Goal: Task Accomplishment & Management: Manage account settings

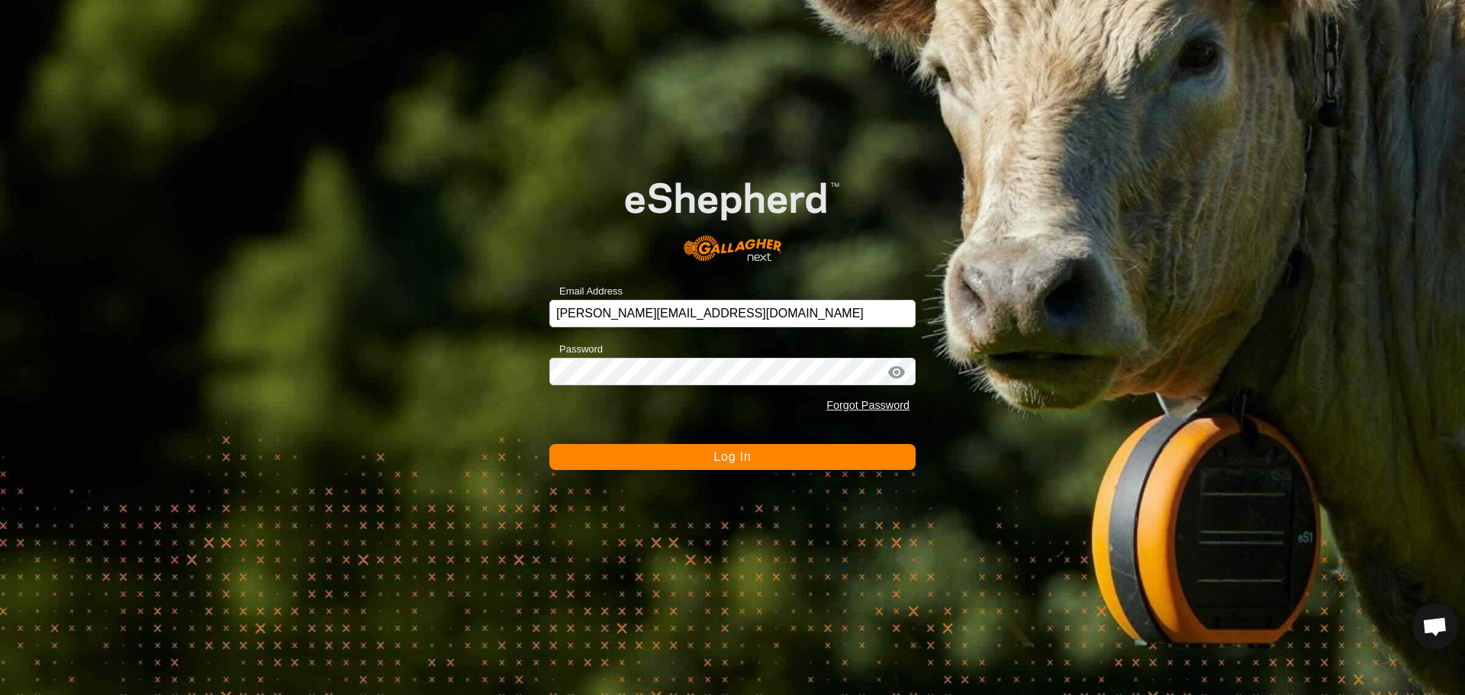
scroll to position [1688, 0]
click at [716, 451] on span "Log In" at bounding box center [731, 456] width 37 height 13
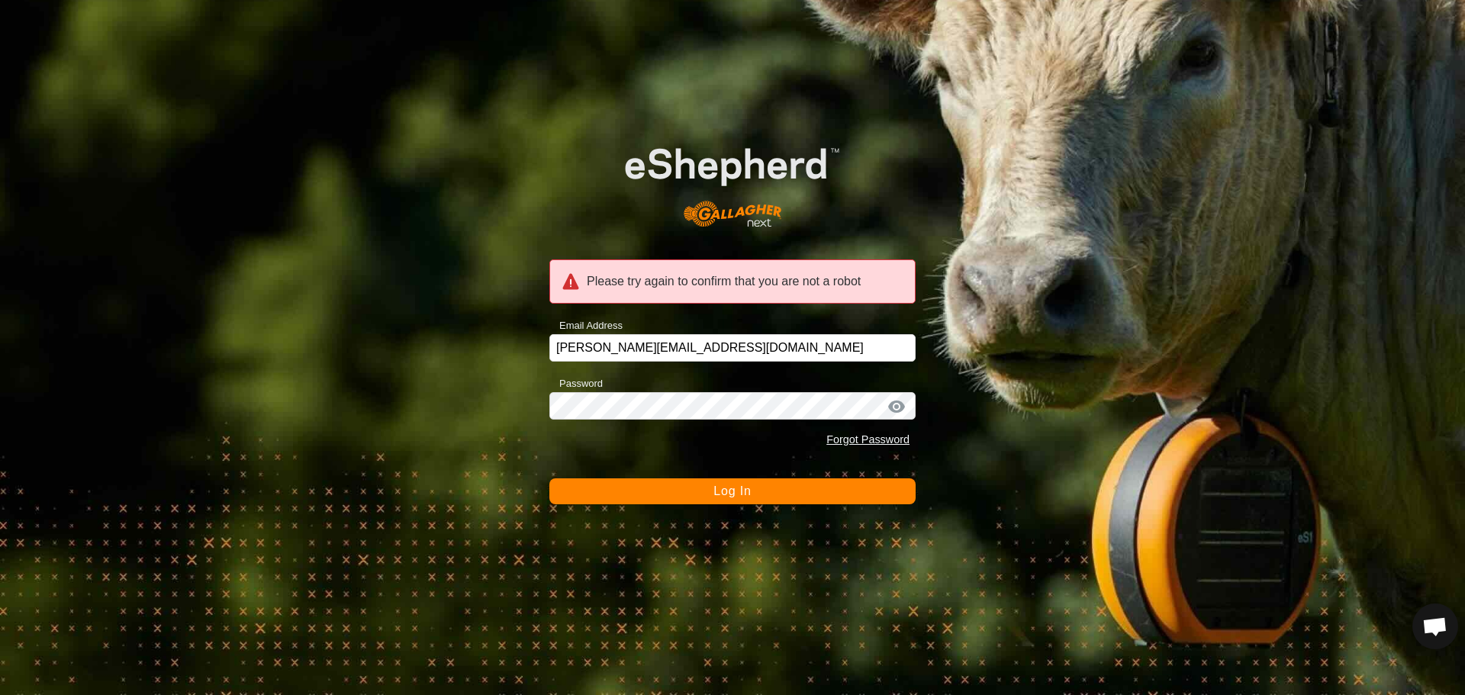
click at [726, 510] on div "Please try again to confirm that you are not a robot Email Address [PERSON_NAME…" at bounding box center [732, 347] width 1465 height 695
click at [730, 490] on span "Log In" at bounding box center [731, 490] width 37 height 13
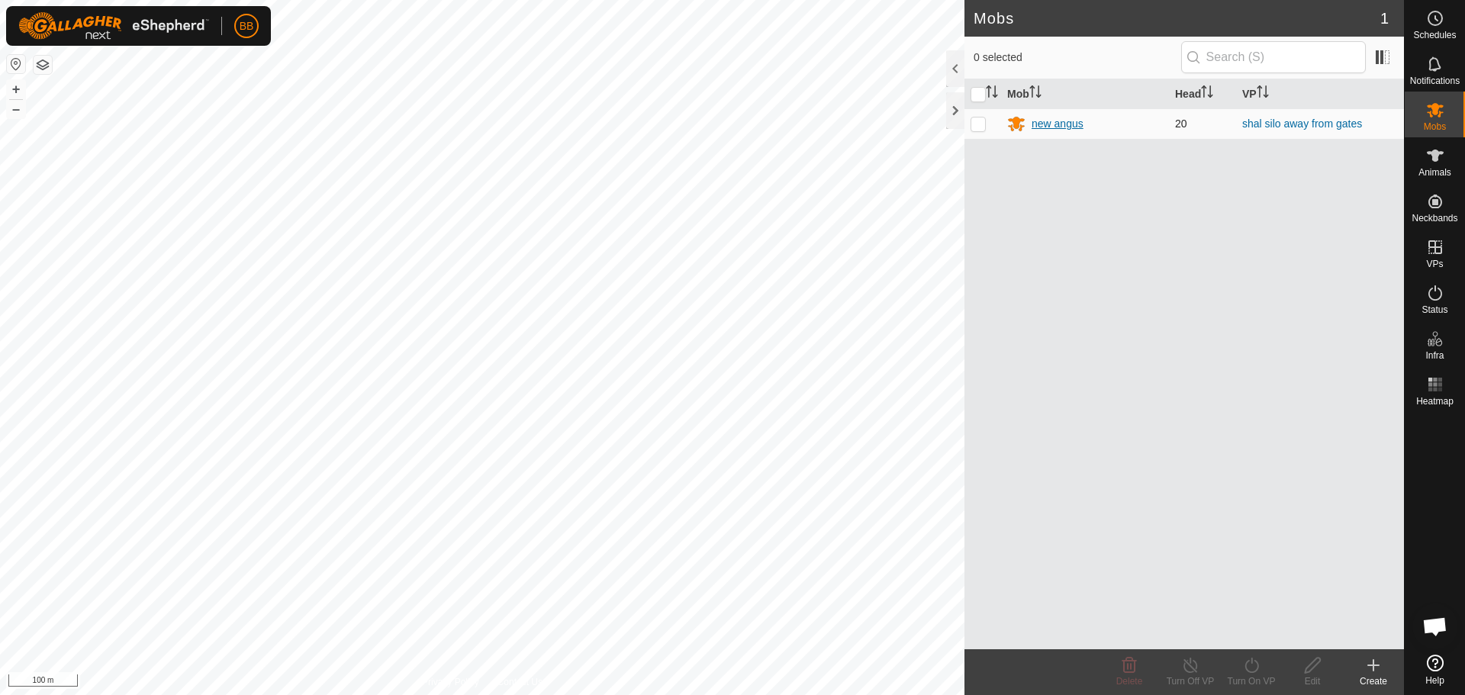
click at [1062, 114] on div "new angus" at bounding box center [1085, 123] width 156 height 18
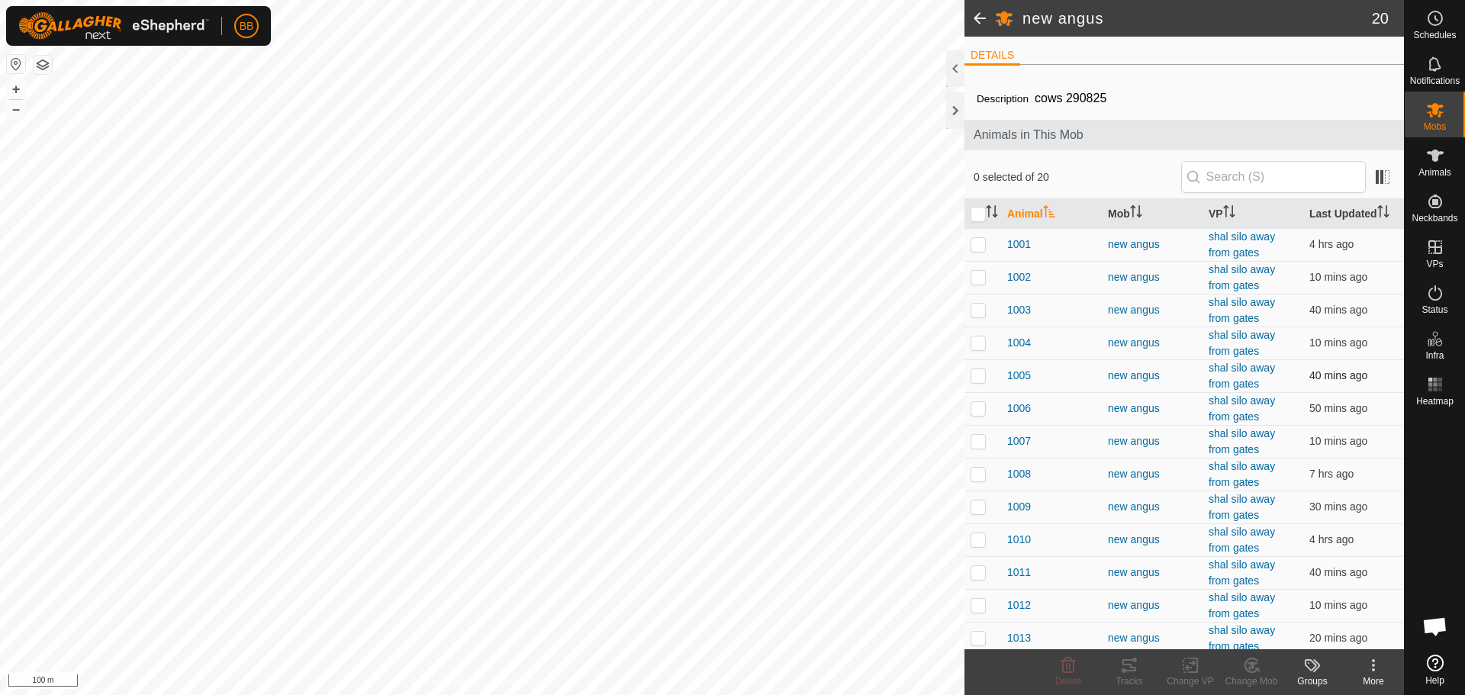
click at [979, 370] on p-checkbox at bounding box center [977, 375] width 15 height 12
checkbox input "true"
click at [1129, 676] on div "Tracks" at bounding box center [1128, 681] width 61 height 14
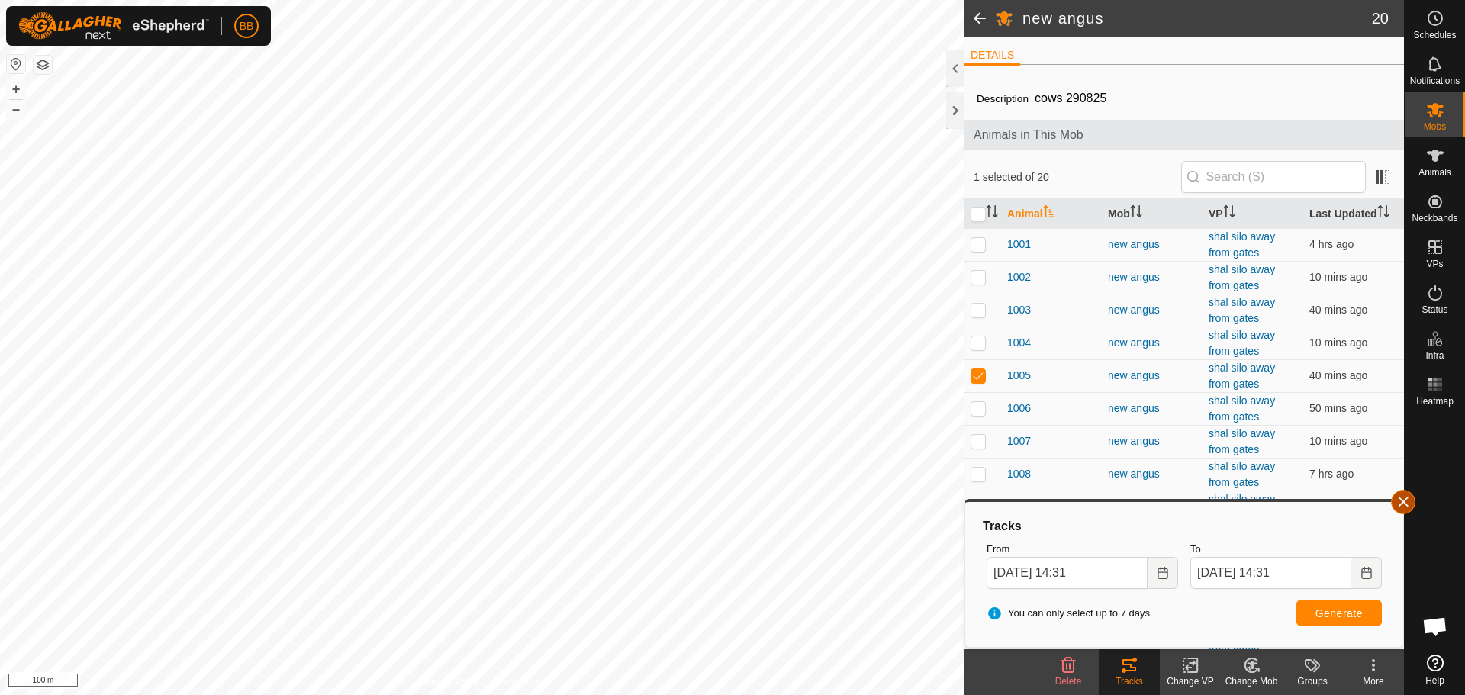
click at [1409, 503] on button "button" at bounding box center [1403, 502] width 24 height 24
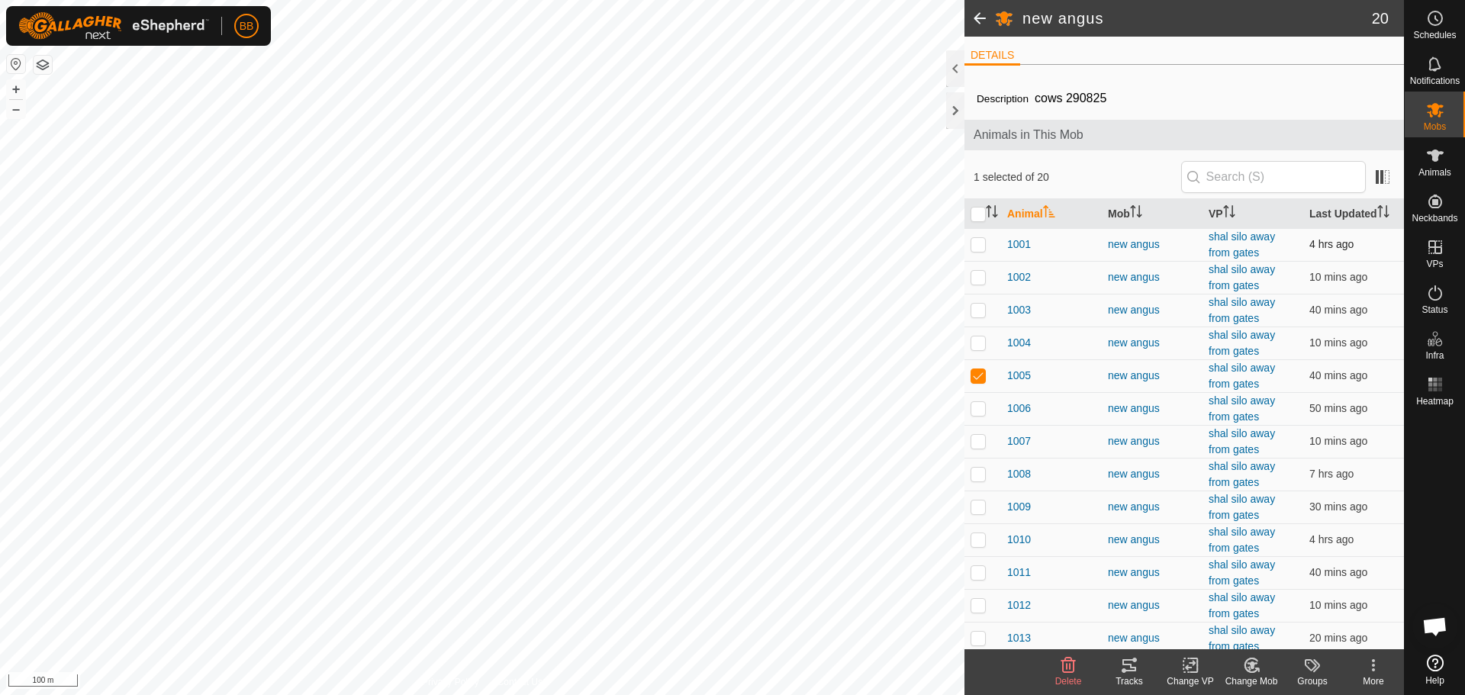
click at [980, 246] on p-checkbox at bounding box center [977, 244] width 15 height 12
checkbox input "true"
click at [980, 278] on p-checkbox at bounding box center [977, 277] width 15 height 12
checkbox input "true"
click at [982, 304] on p-checkbox at bounding box center [977, 310] width 15 height 12
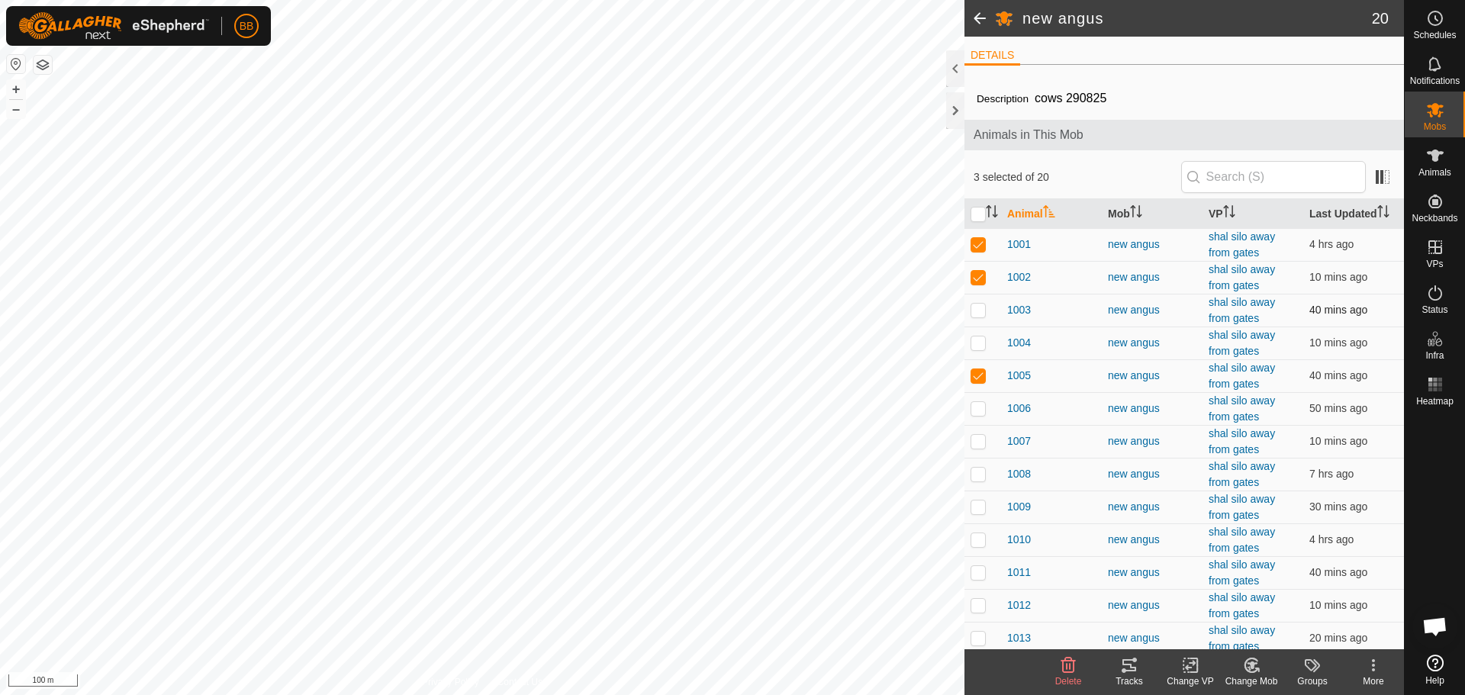
checkbox input "true"
click at [976, 346] on p-checkbox at bounding box center [977, 342] width 15 height 12
checkbox input "true"
click at [1130, 668] on icon at bounding box center [1129, 665] width 14 height 12
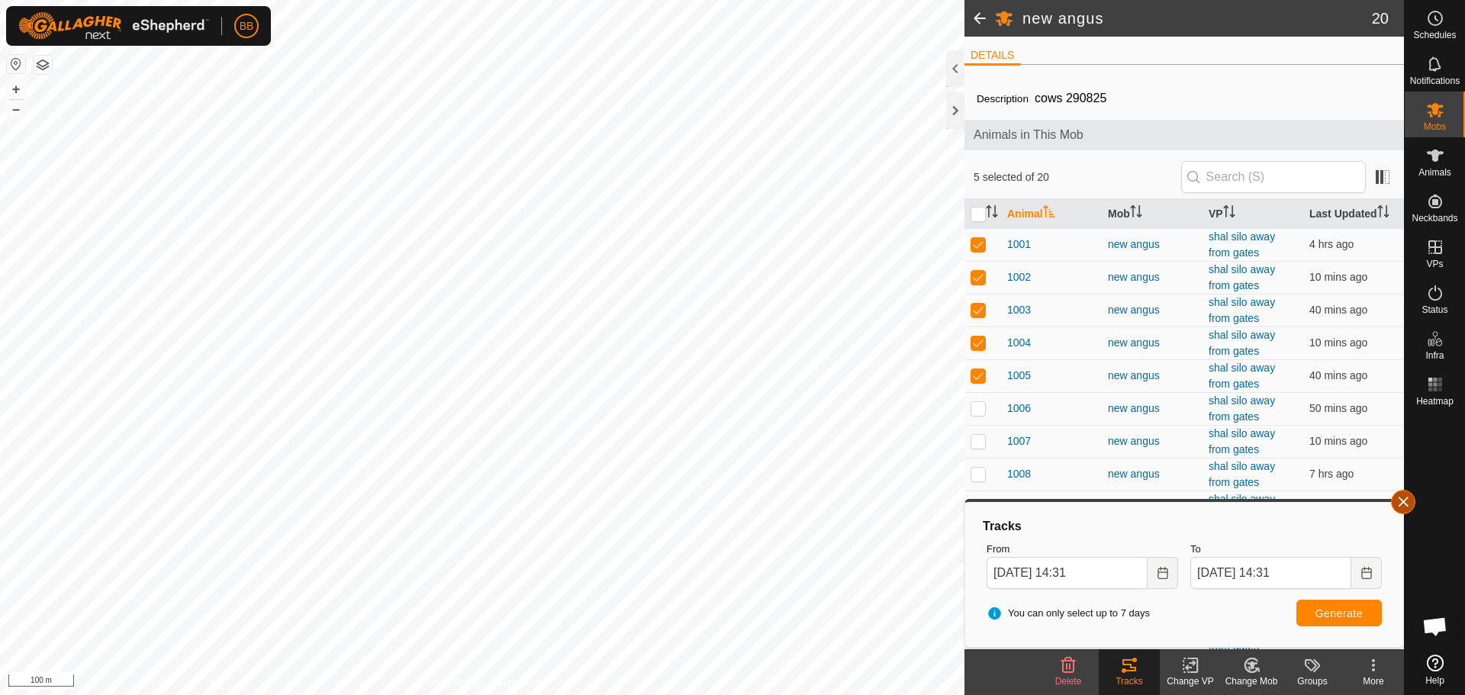
click at [1400, 503] on button "button" at bounding box center [1403, 502] width 24 height 24
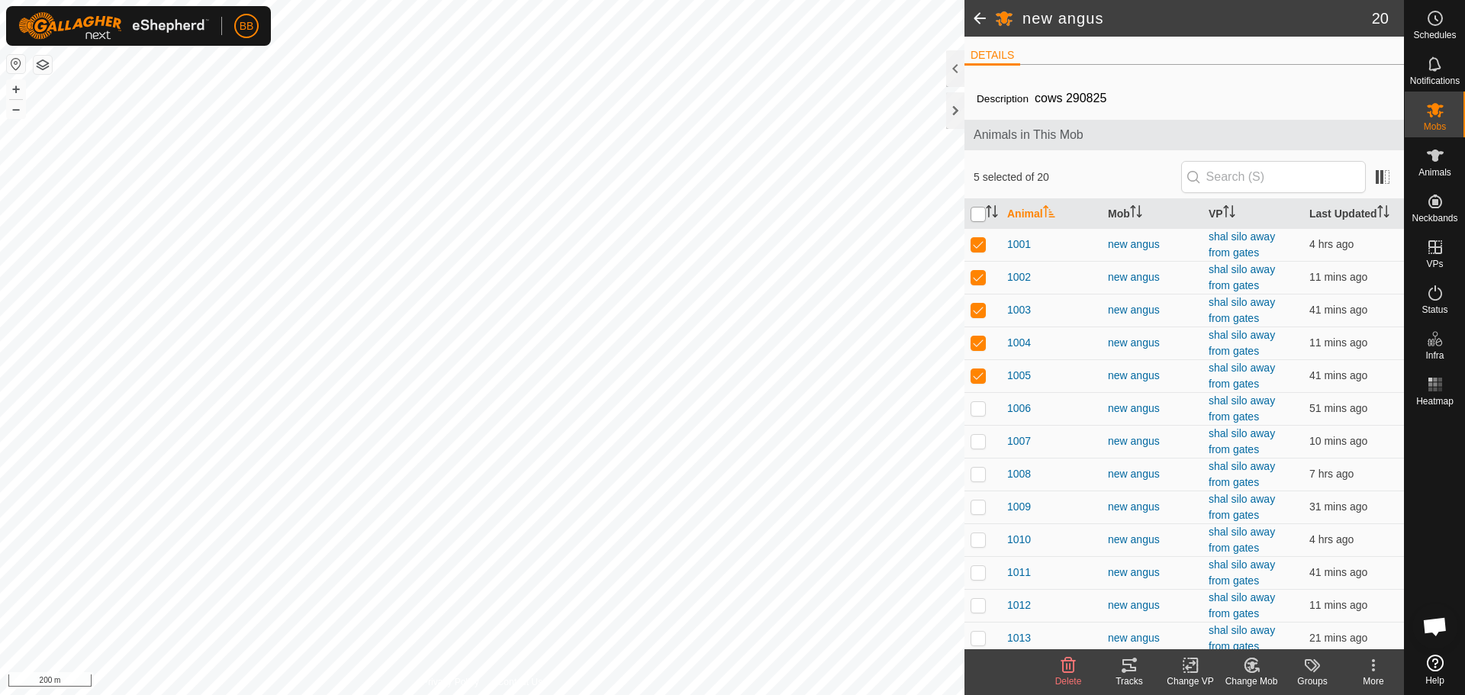
click at [979, 211] on input "checkbox" at bounding box center [977, 214] width 15 height 15
checkbox input "true"
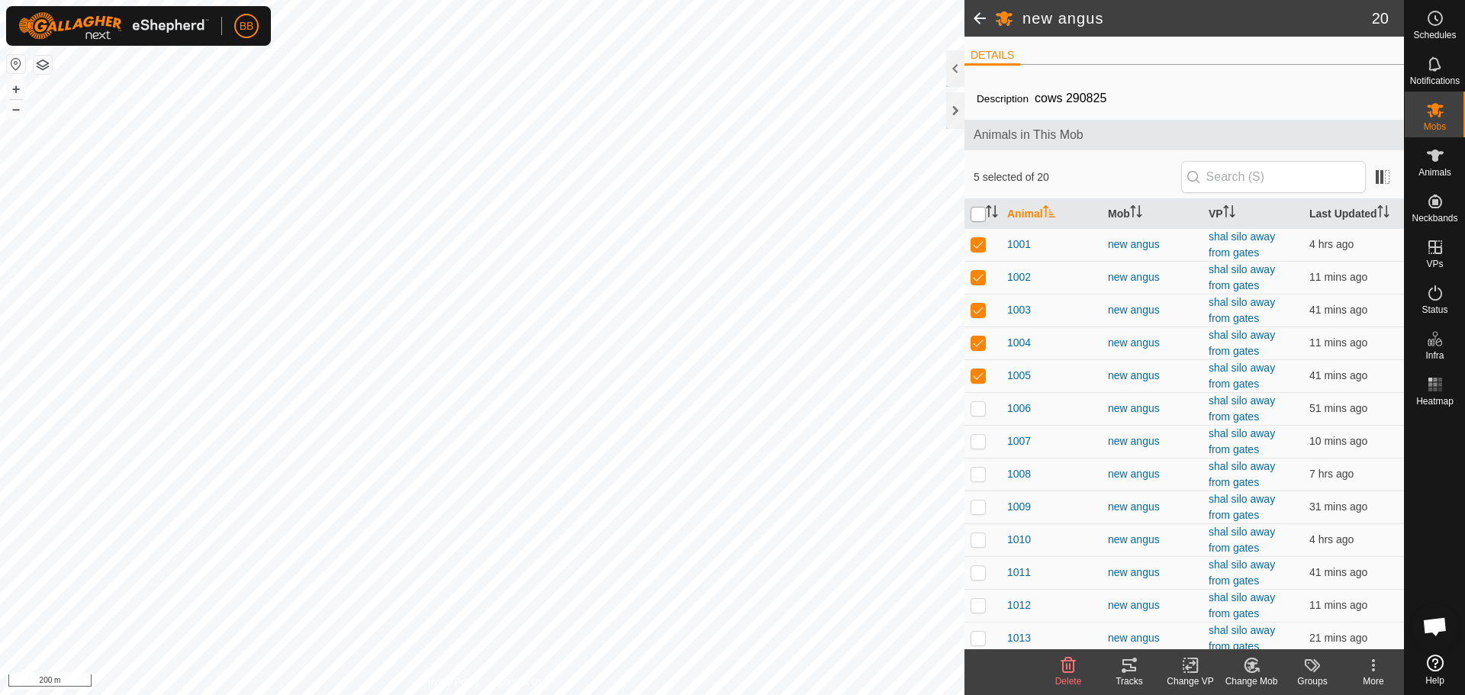
checkbox input "true"
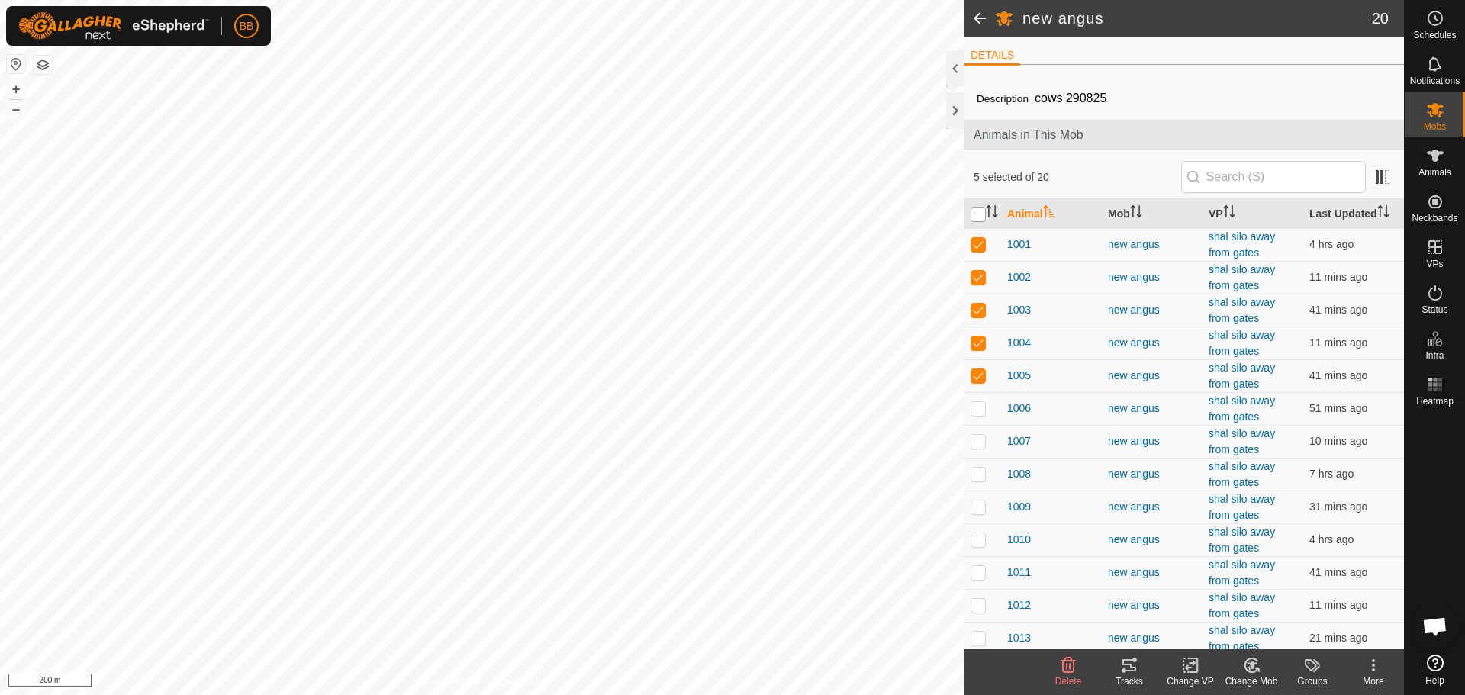
checkbox input "true"
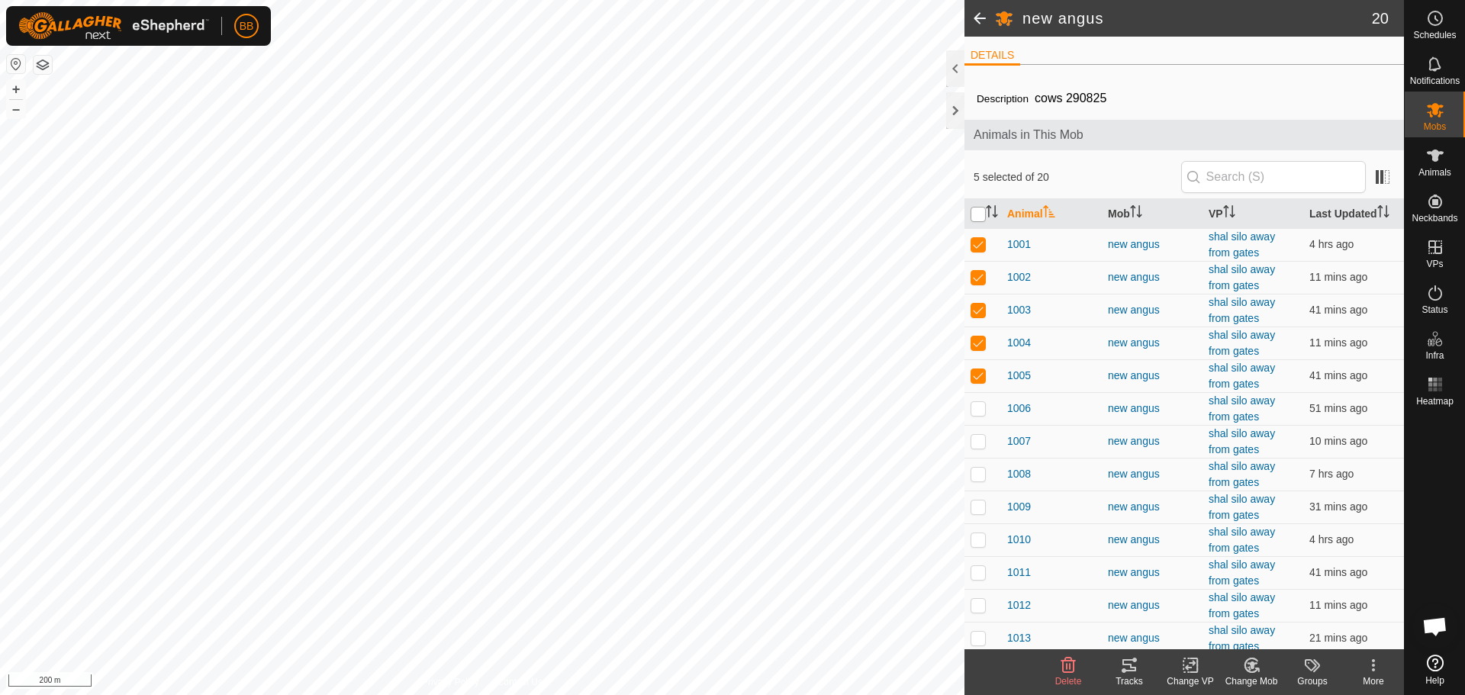
checkbox input "true"
click at [979, 212] on input "checkbox" at bounding box center [977, 214] width 15 height 15
checkbox input "false"
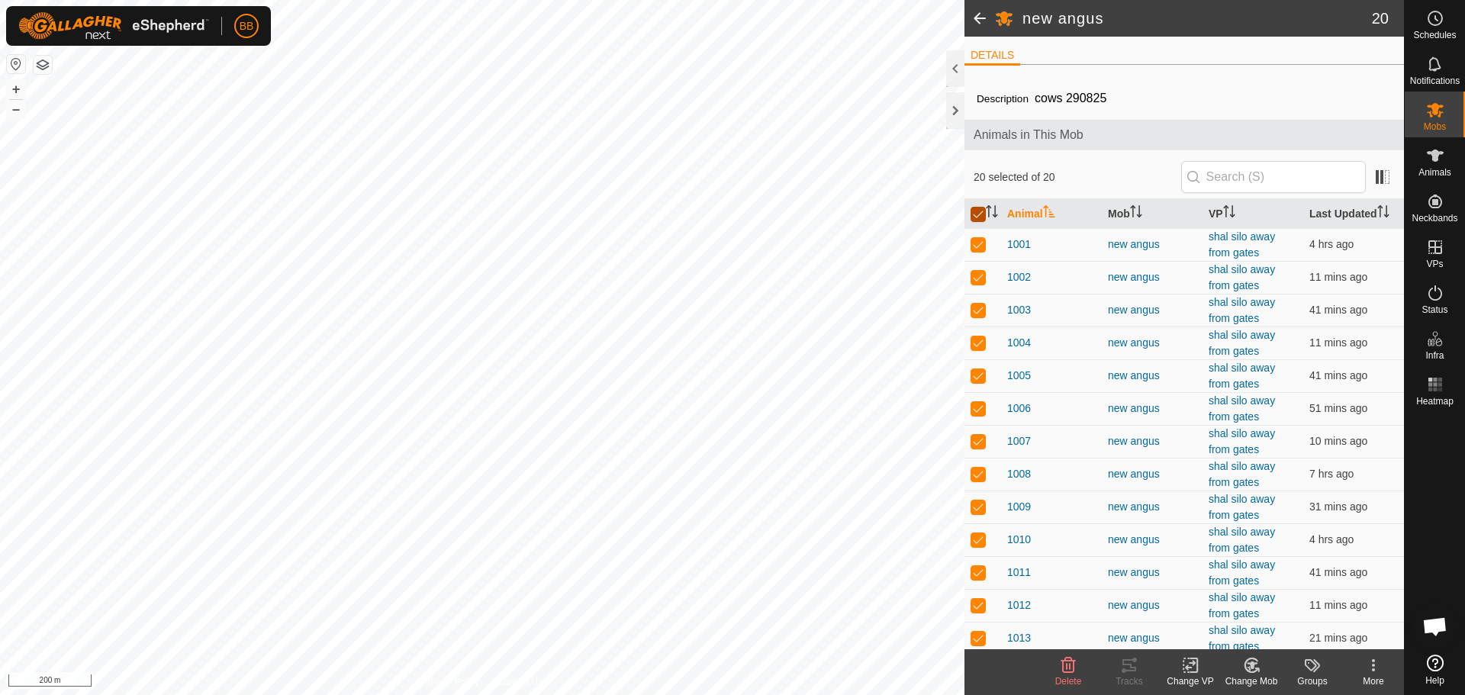
checkbox input "false"
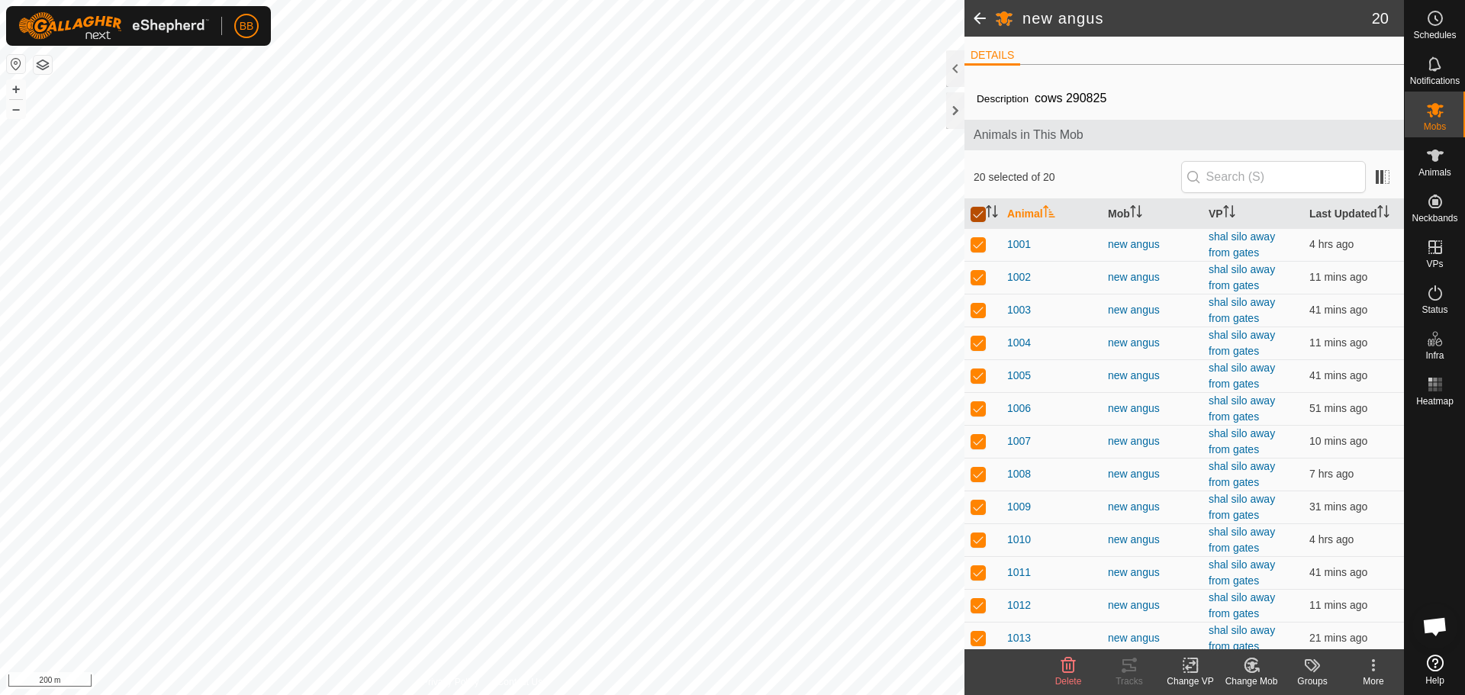
checkbox input "false"
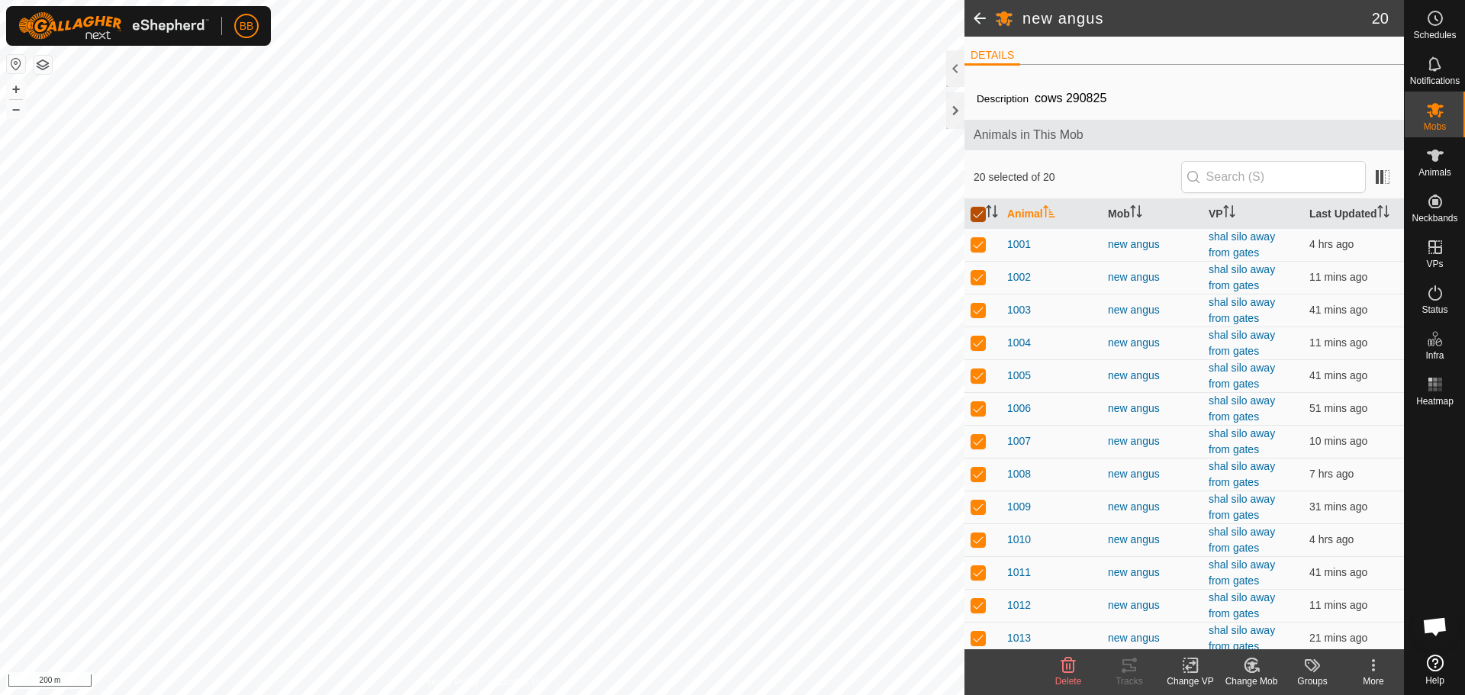
checkbox input "false"
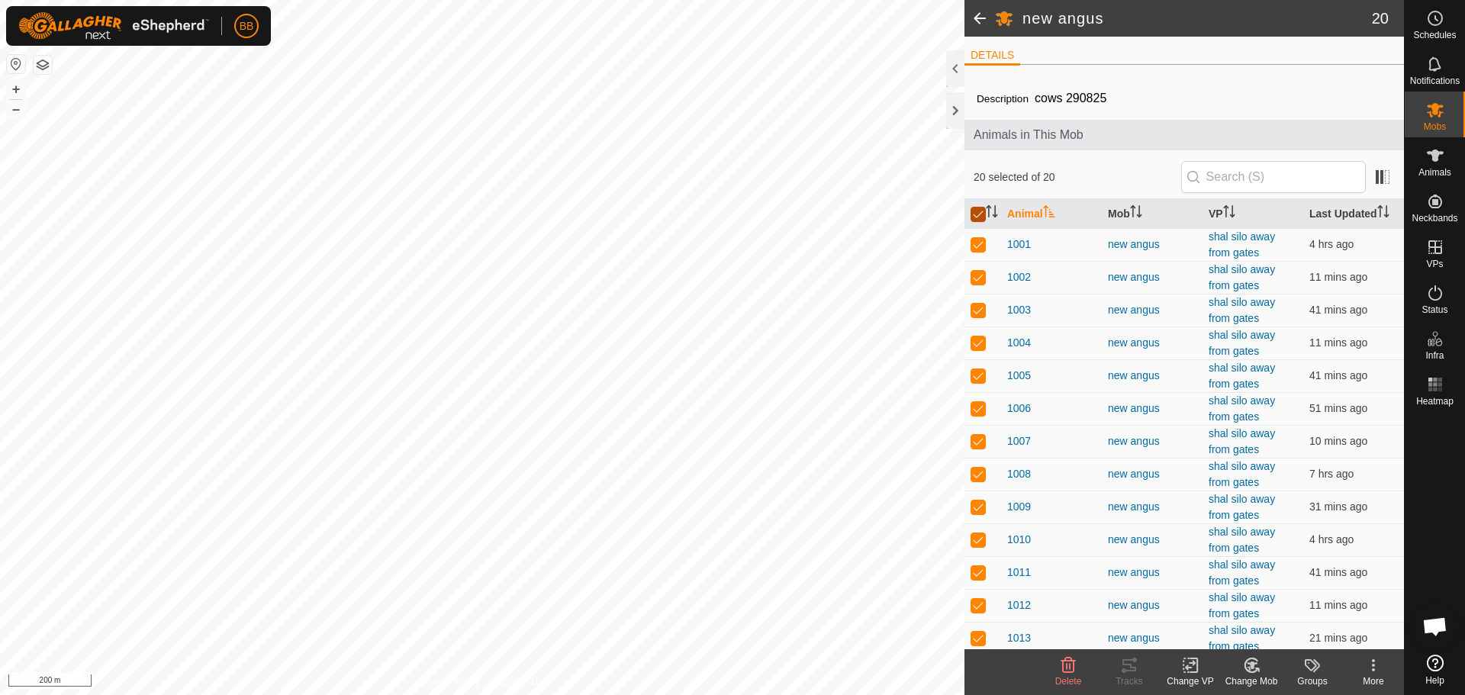
checkbox input "false"
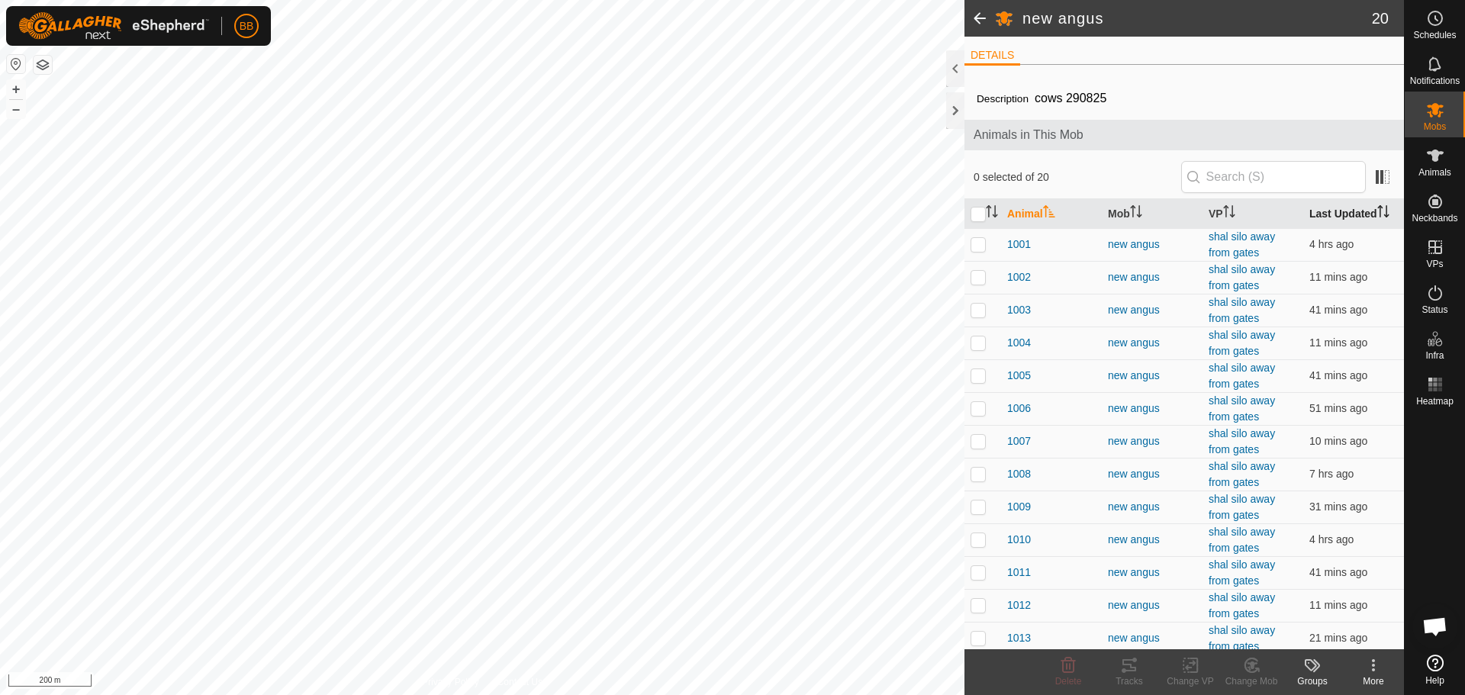
click at [1336, 215] on th "Last Updated" at bounding box center [1353, 214] width 101 height 30
click at [976, 246] on p-checkbox at bounding box center [977, 244] width 15 height 12
checkbox input "true"
click at [1323, 209] on th "Last Updated" at bounding box center [1353, 214] width 101 height 30
